Goal: Check status: Check status

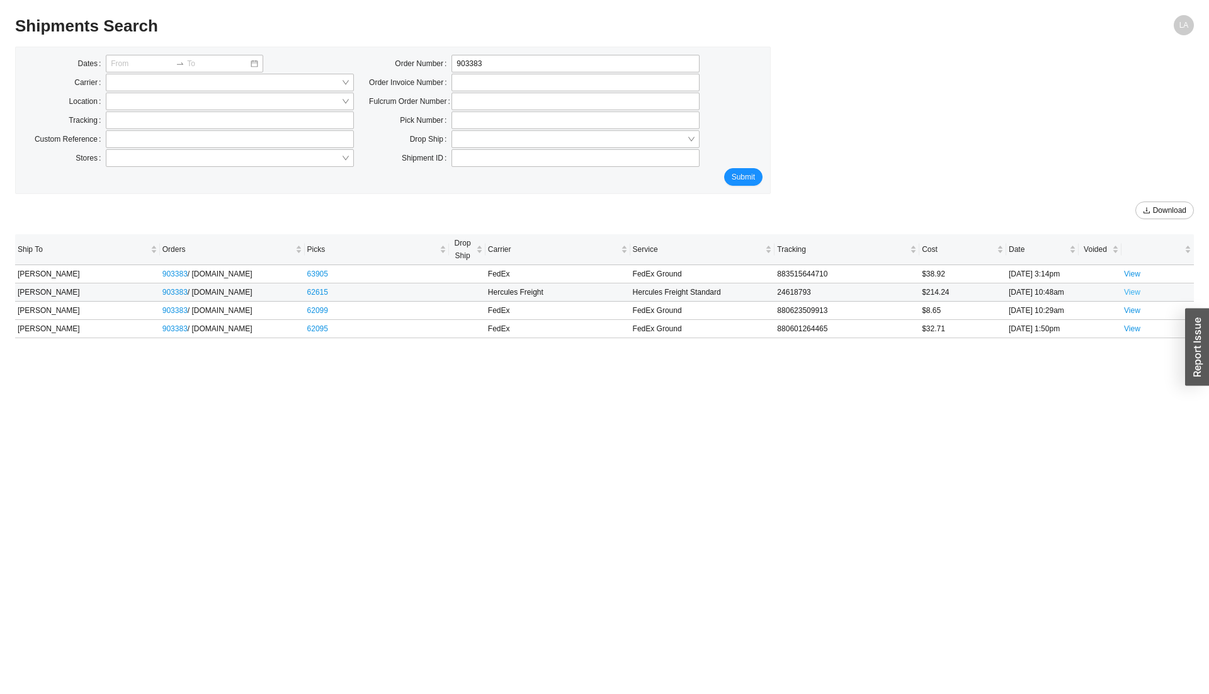
click at [881, 296] on link "View" at bounding box center [1132, 292] width 16 height 9
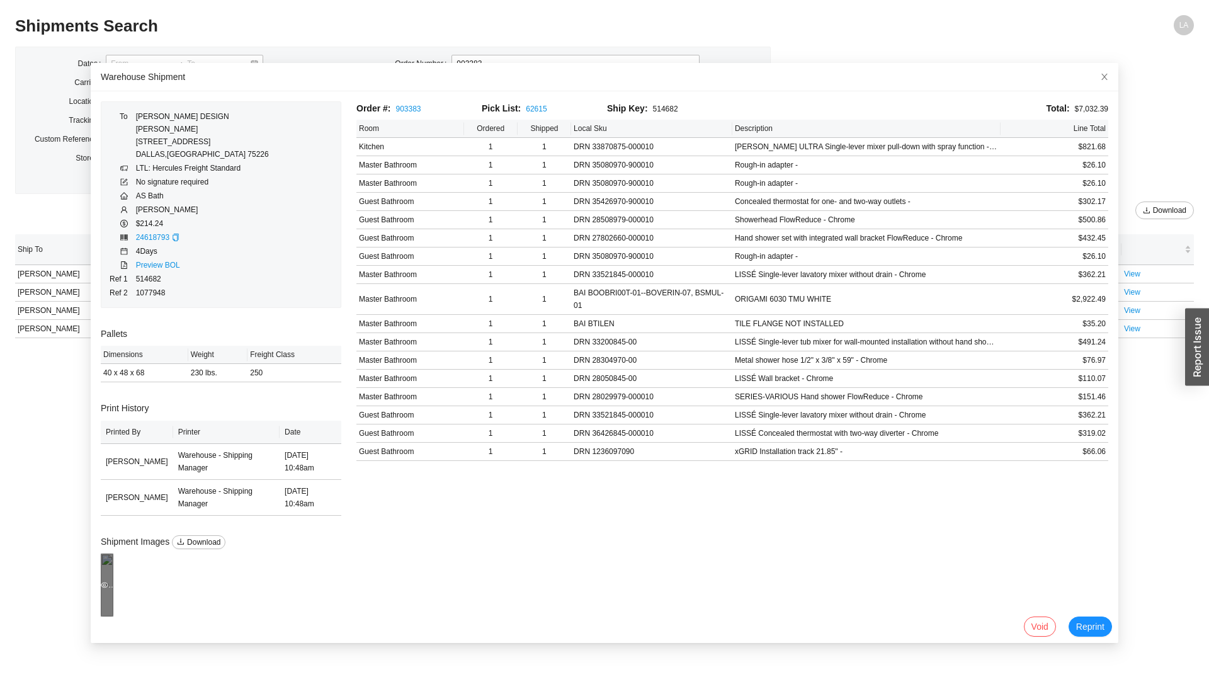
click at [113, 440] on div "Preview" at bounding box center [107, 585] width 13 height 13
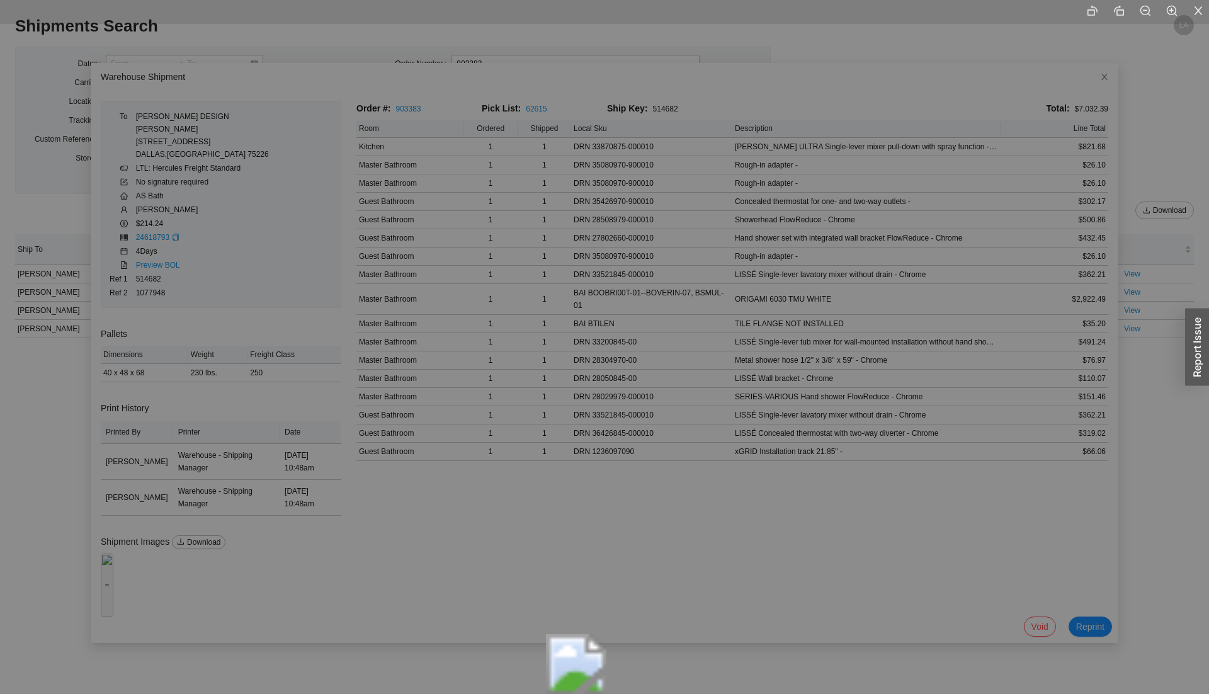
drag, startPoint x: 614, startPoint y: 214, endPoint x: 585, endPoint y: 534, distance: 321.9
click at [585, 440] on img at bounding box center [576, 664] width 60 height 60
click at [860, 46] on div at bounding box center [604, 347] width 1209 height 694
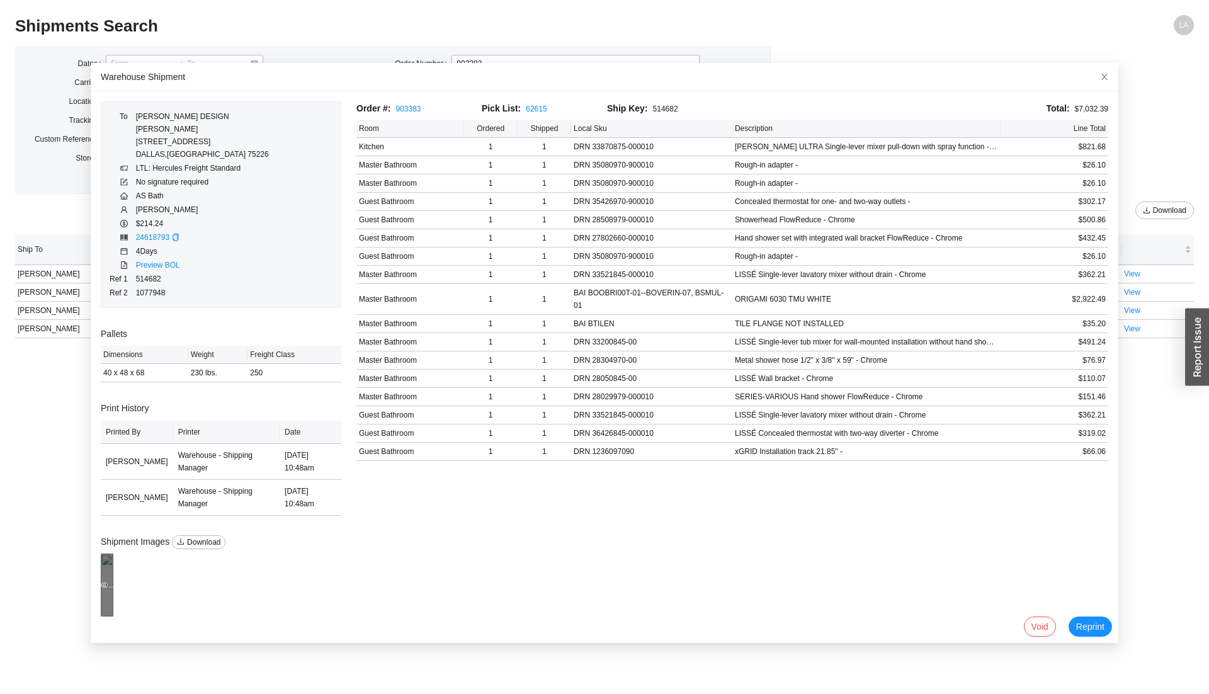
click at [113, 440] on div "Preview" at bounding box center [107, 585] width 13 height 13
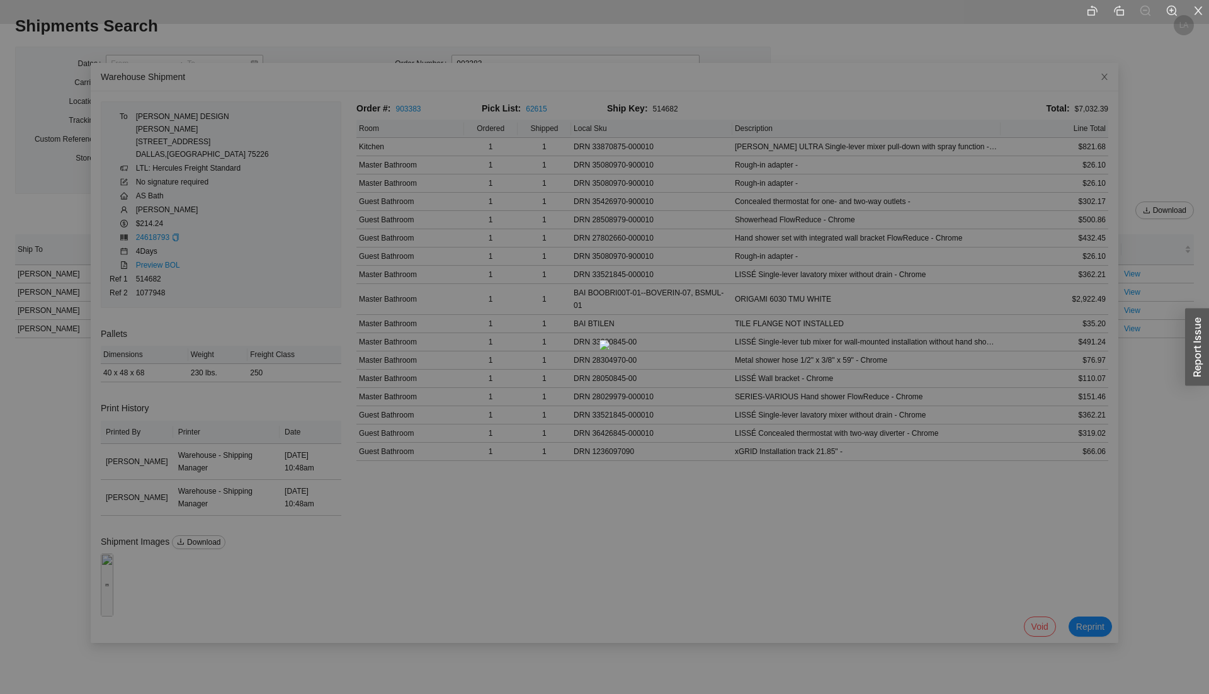
drag, startPoint x: 948, startPoint y: 494, endPoint x: 929, endPoint y: 447, distance: 50.5
click at [881, 440] on div at bounding box center [604, 347] width 1209 height 694
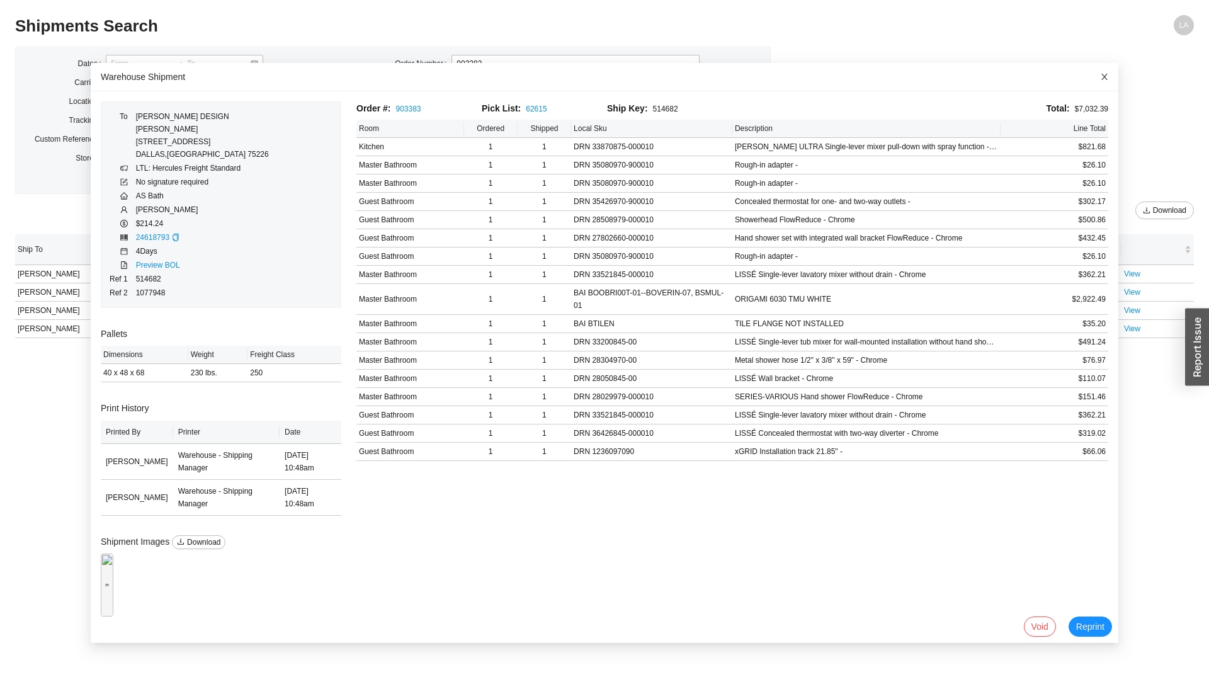
click at [881, 77] on icon "close" at bounding box center [1104, 76] width 9 height 9
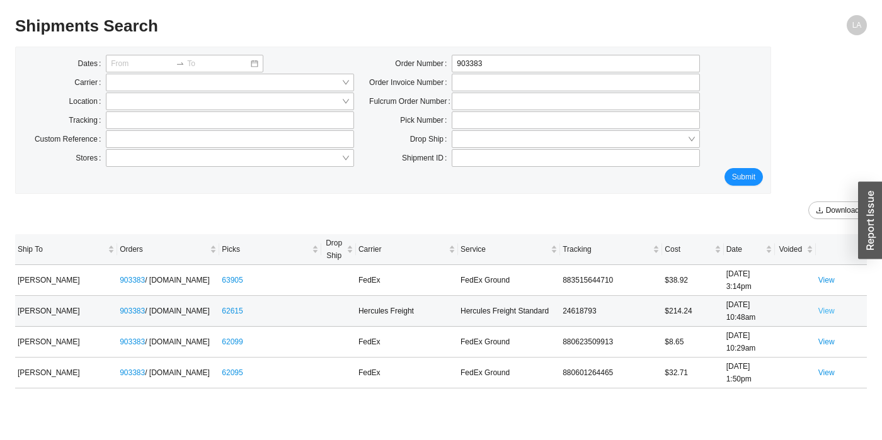
click at [821, 307] on link "View" at bounding box center [826, 311] width 16 height 9
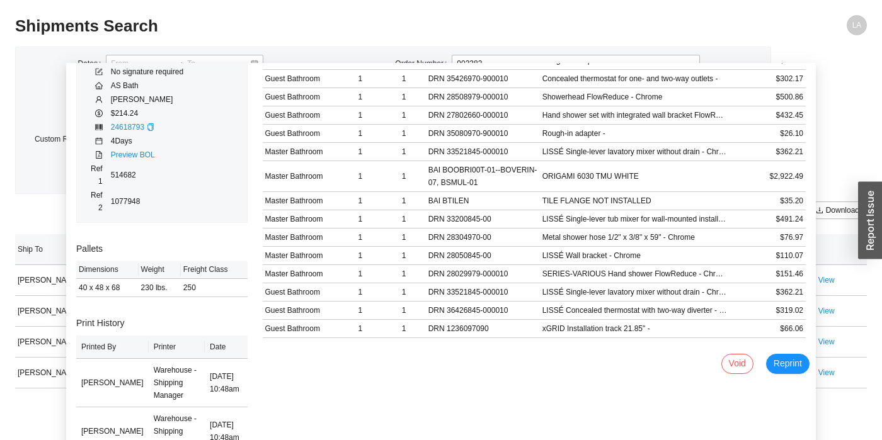
scroll to position [165, 0]
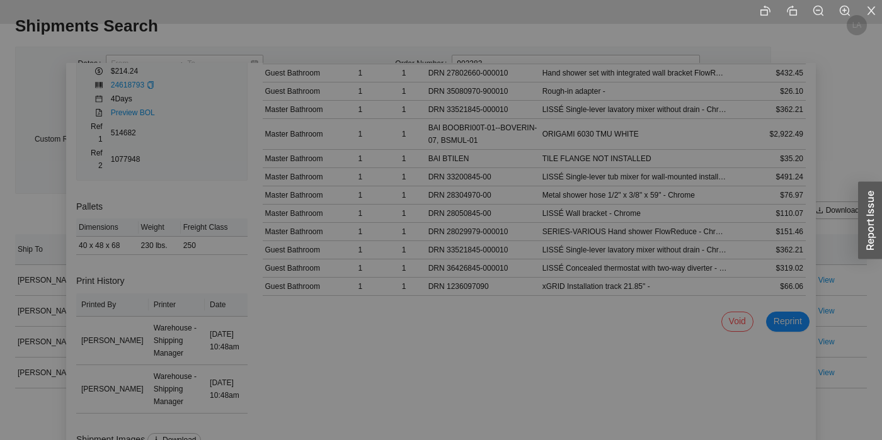
drag, startPoint x: 580, startPoint y: 181, endPoint x: 546, endPoint y: 481, distance: 301.8
click at [546, 440] on html "Purchase Orders .warehouse_svg__a{fill:none;stroke:currentColor;stroke-linecap:…" at bounding box center [441, 220] width 882 height 440
drag, startPoint x: 605, startPoint y: 278, endPoint x: 620, endPoint y: 338, distance: 61.7
drag, startPoint x: 585, startPoint y: 275, endPoint x: 617, endPoint y: 389, distance: 118.3
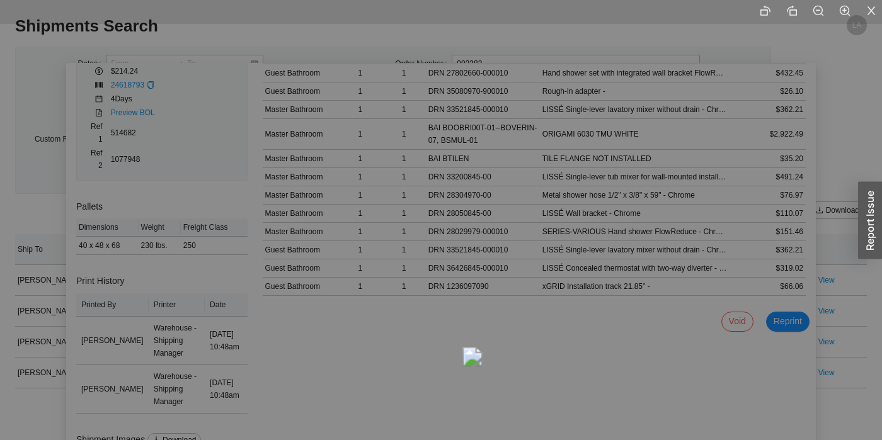
click at [483, 367] on img at bounding box center [472, 357] width 20 height 20
